Goal: Task Accomplishment & Management: Manage account settings

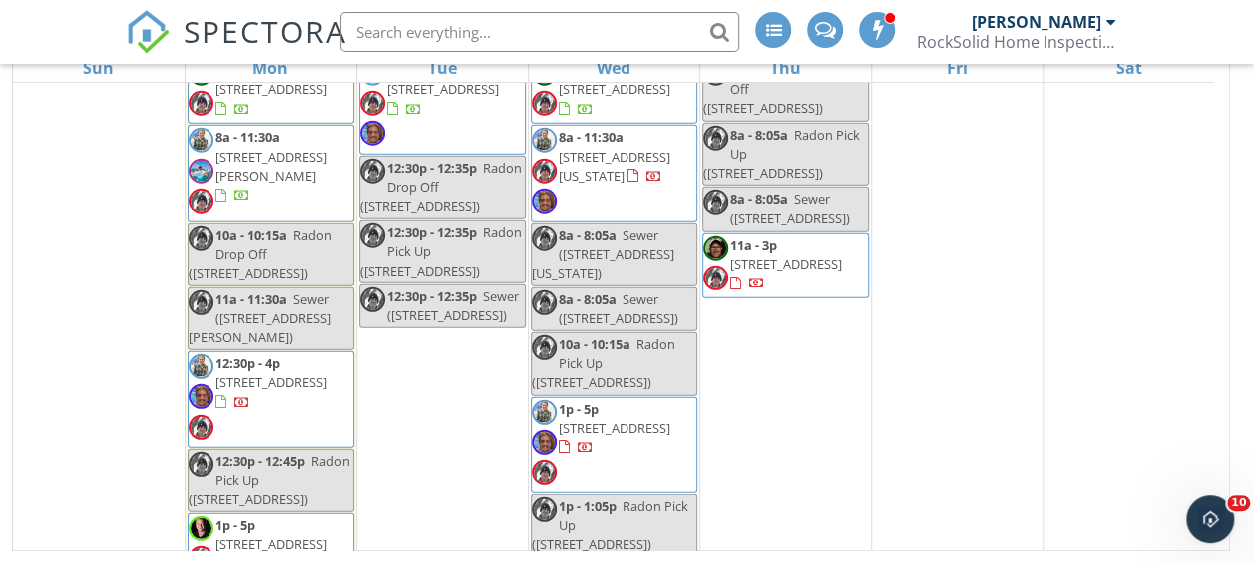
scroll to position [2894, 0]
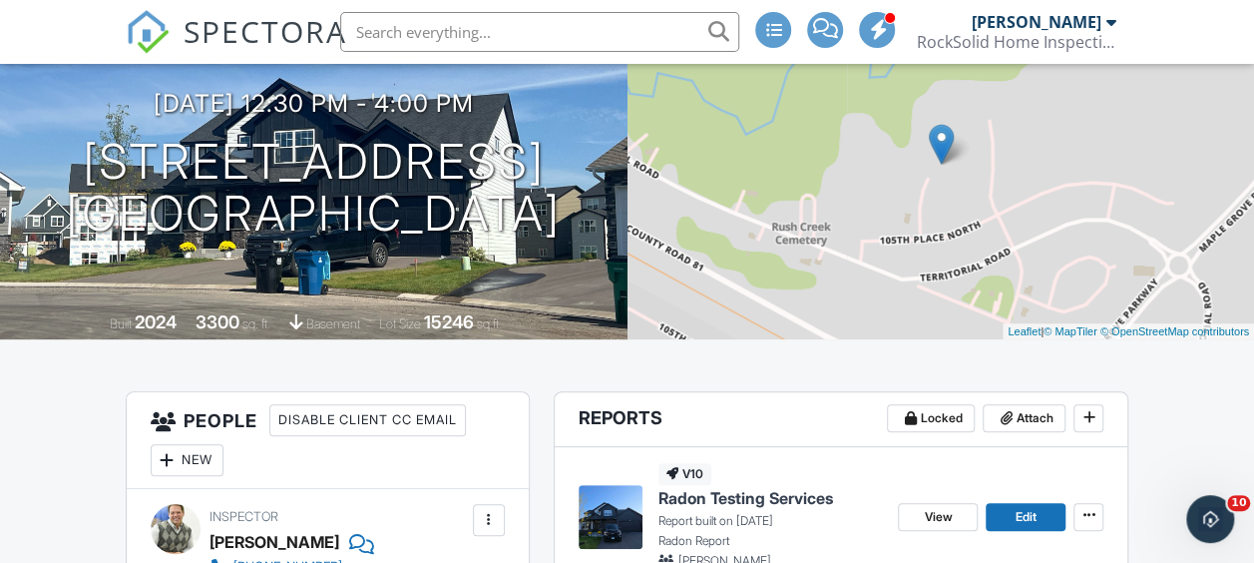
scroll to position [499, 0]
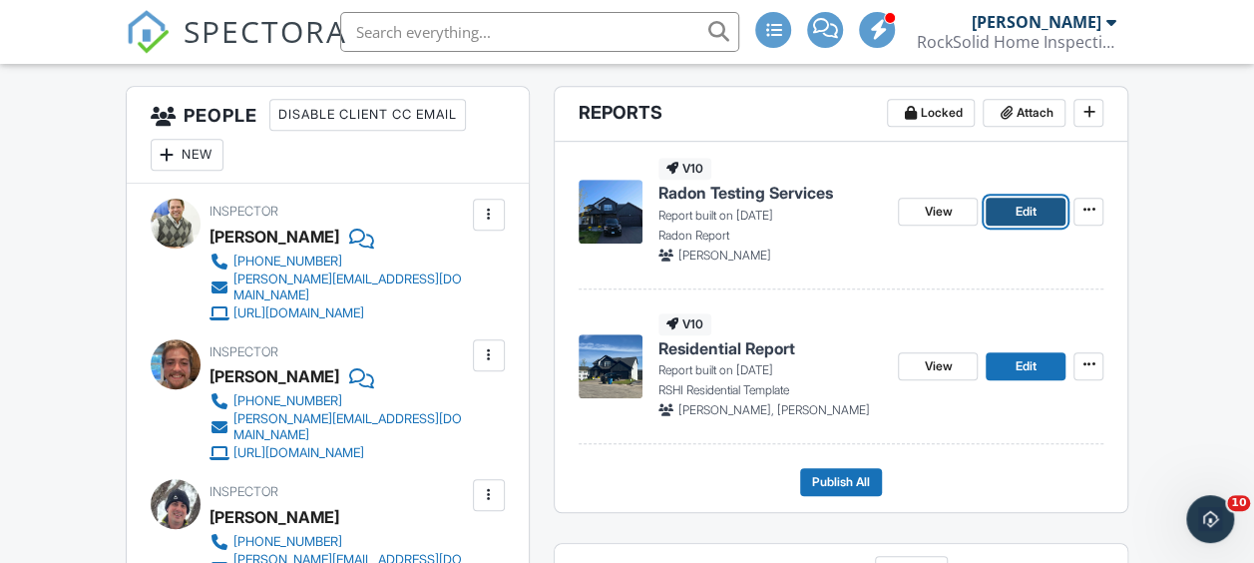
click at [1031, 215] on span "Edit" at bounding box center [1026, 212] width 21 height 20
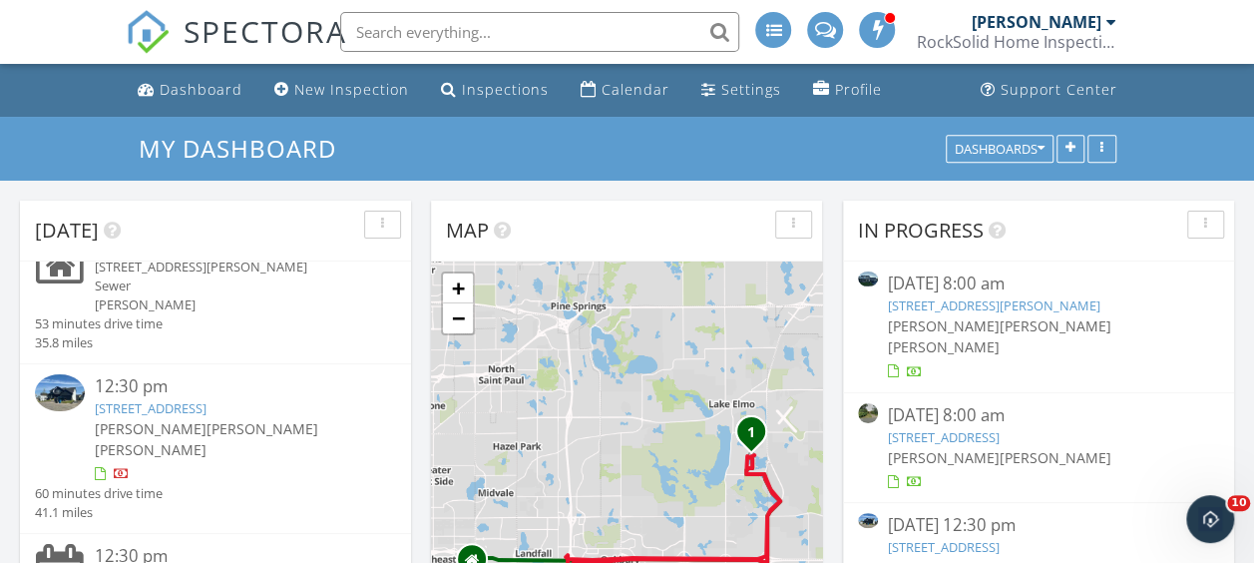
scroll to position [599, 0]
